Goal: Use online tool/utility: Utilize a website feature to perform a specific function

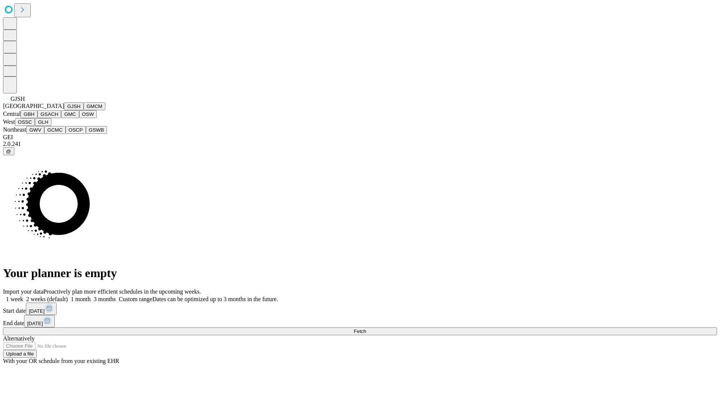
click at [64, 110] on button "GJSH" at bounding box center [73, 106] width 19 height 8
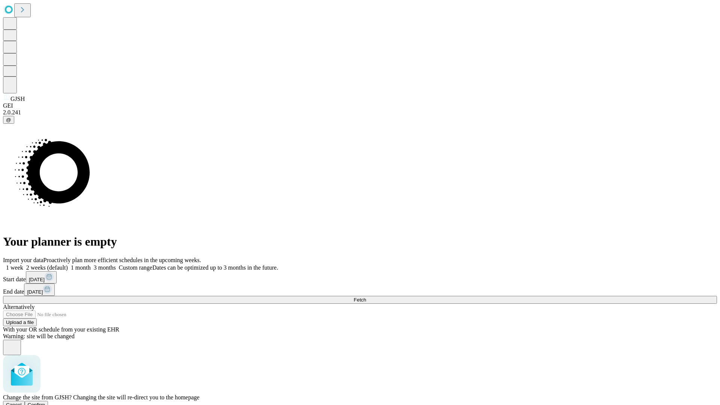
click at [45, 402] on span "Confirm" at bounding box center [37, 405] width 18 height 6
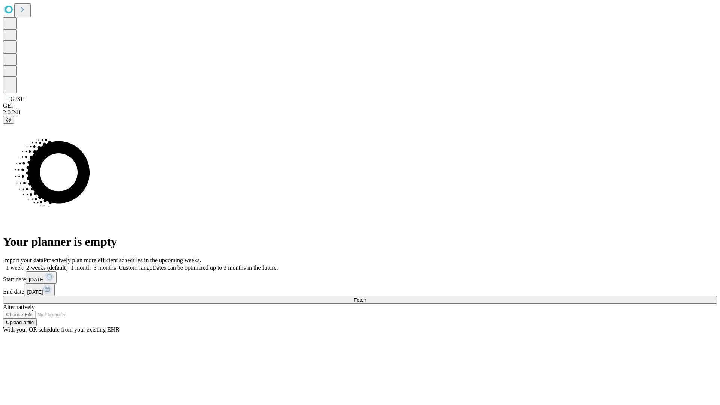
click at [91, 264] on label "1 month" at bounding box center [79, 267] width 23 height 6
click at [366, 297] on span "Fetch" at bounding box center [359, 300] width 12 height 6
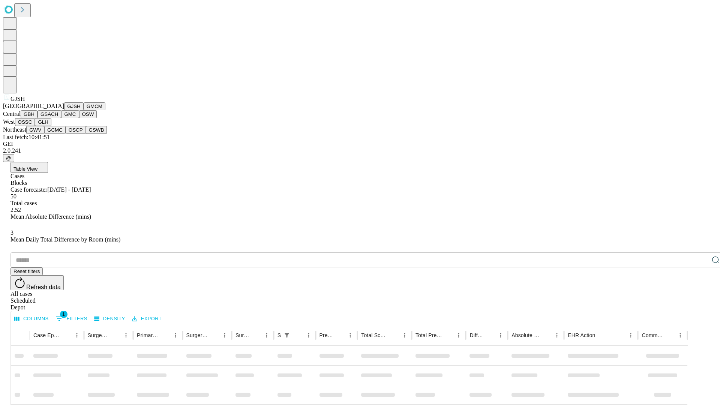
click at [84, 110] on button "GMCM" at bounding box center [95, 106] width 22 height 8
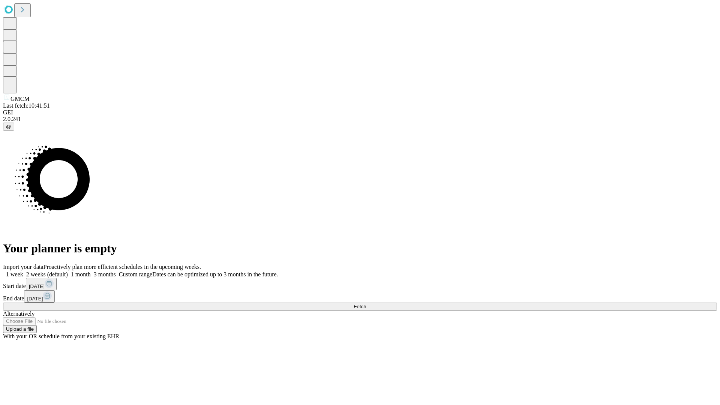
click at [91, 271] on label "1 month" at bounding box center [79, 274] width 23 height 6
click at [366, 304] on span "Fetch" at bounding box center [359, 307] width 12 height 6
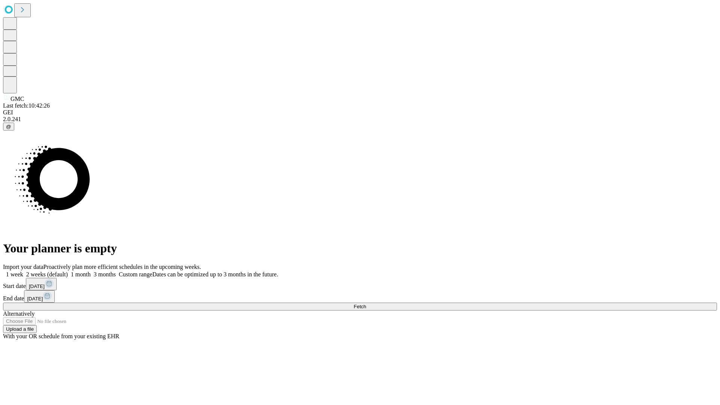
click at [91, 271] on label "1 month" at bounding box center [79, 274] width 23 height 6
click at [366, 304] on span "Fetch" at bounding box center [359, 307] width 12 height 6
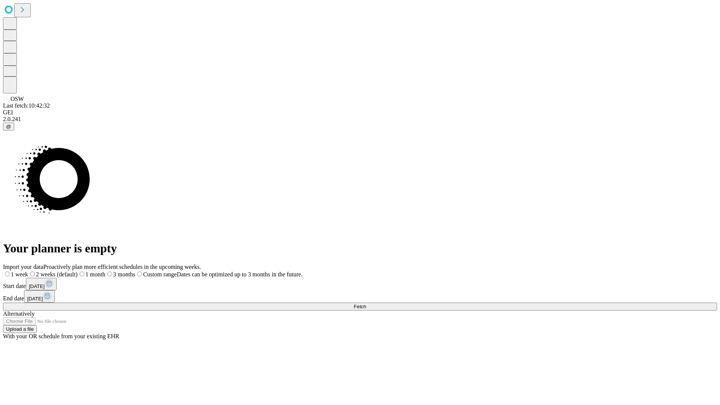
click at [105, 271] on label "1 month" at bounding box center [92, 274] width 28 height 6
click at [366, 304] on span "Fetch" at bounding box center [359, 307] width 12 height 6
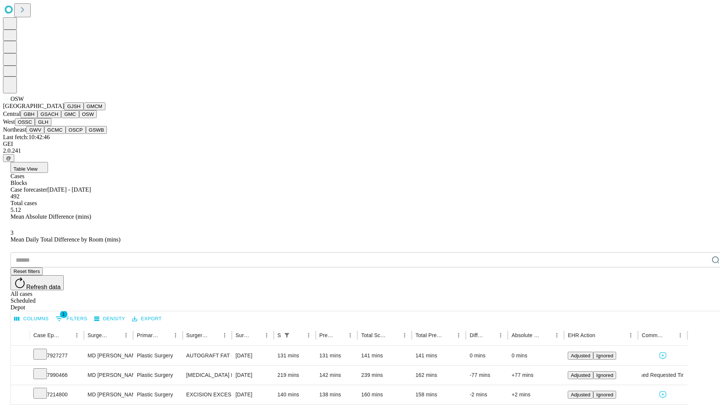
click at [35, 126] on button "OSSC" at bounding box center [25, 122] width 20 height 8
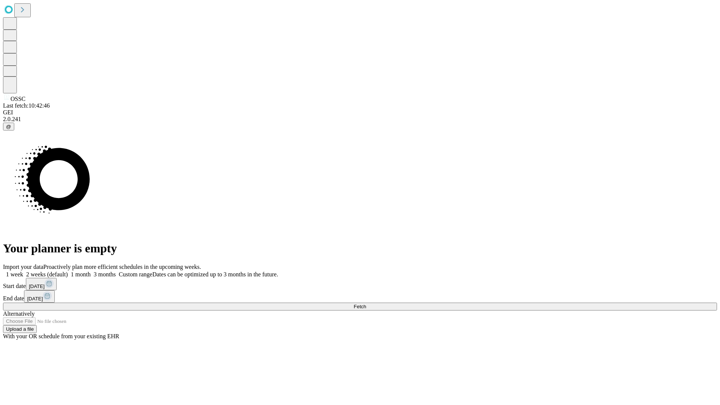
click at [91, 271] on label "1 month" at bounding box center [79, 274] width 23 height 6
click at [366, 304] on span "Fetch" at bounding box center [359, 307] width 12 height 6
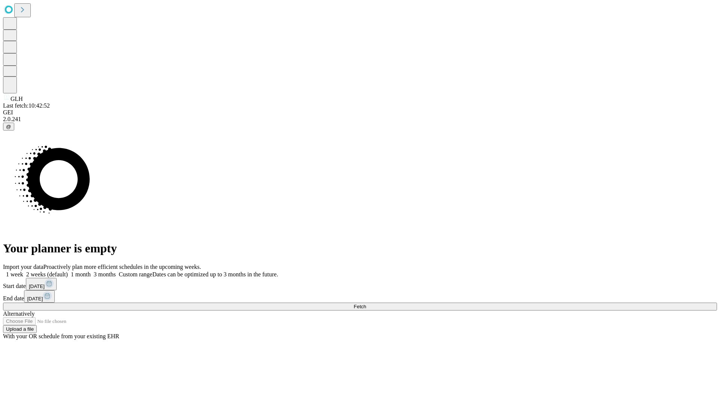
click at [91, 271] on label "1 month" at bounding box center [79, 274] width 23 height 6
click at [366, 304] on span "Fetch" at bounding box center [359, 307] width 12 height 6
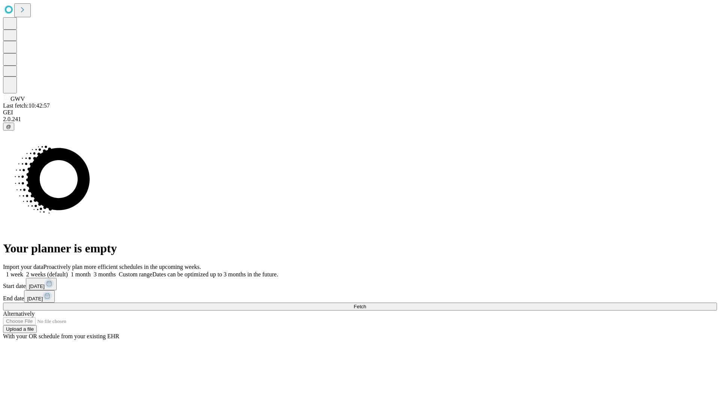
click at [91, 271] on label "1 month" at bounding box center [79, 274] width 23 height 6
click at [366, 304] on span "Fetch" at bounding box center [359, 307] width 12 height 6
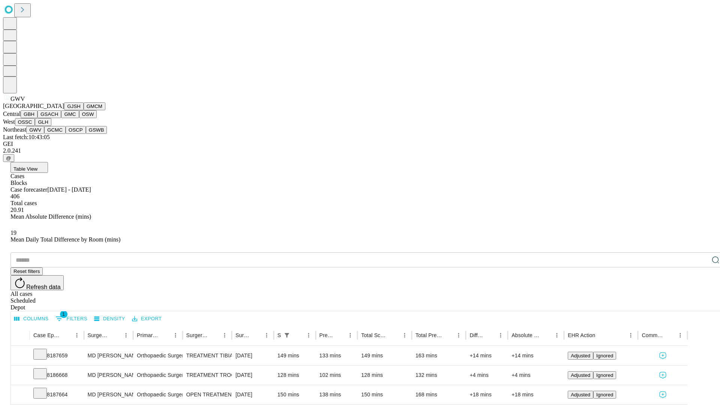
click at [58, 134] on button "GCMC" at bounding box center [54, 130] width 21 height 8
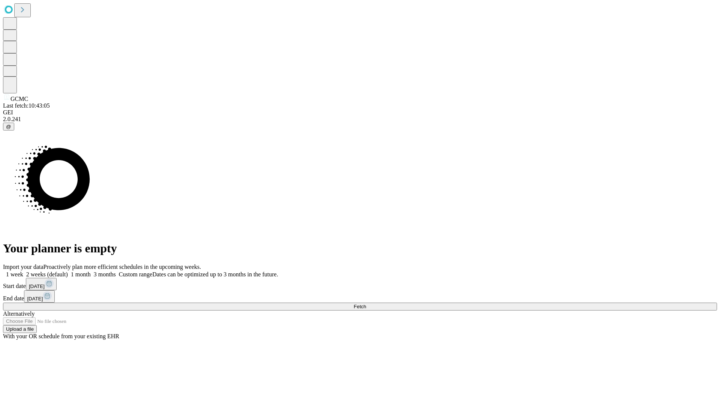
click at [366, 304] on span "Fetch" at bounding box center [359, 307] width 12 height 6
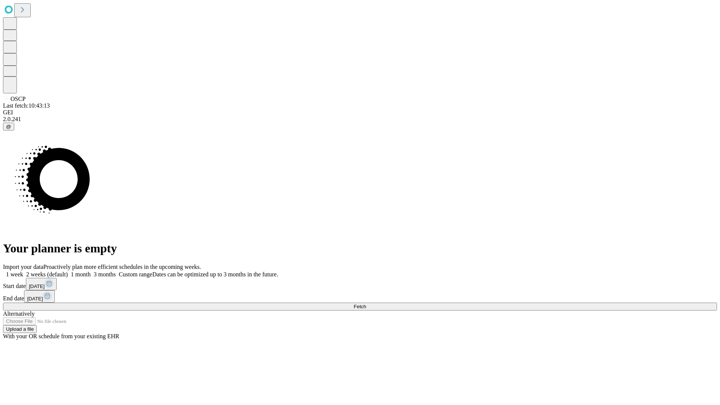
click at [91, 271] on label "1 month" at bounding box center [79, 274] width 23 height 6
click at [366, 304] on span "Fetch" at bounding box center [359, 307] width 12 height 6
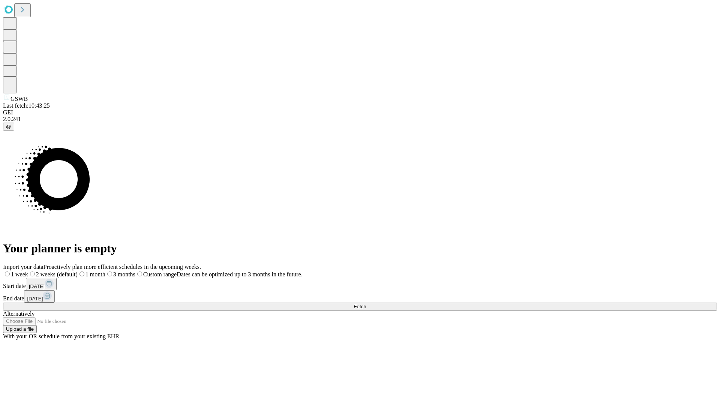
click at [105, 271] on label "1 month" at bounding box center [92, 274] width 28 height 6
click at [366, 304] on span "Fetch" at bounding box center [359, 307] width 12 height 6
